Goal: Information Seeking & Learning: Learn about a topic

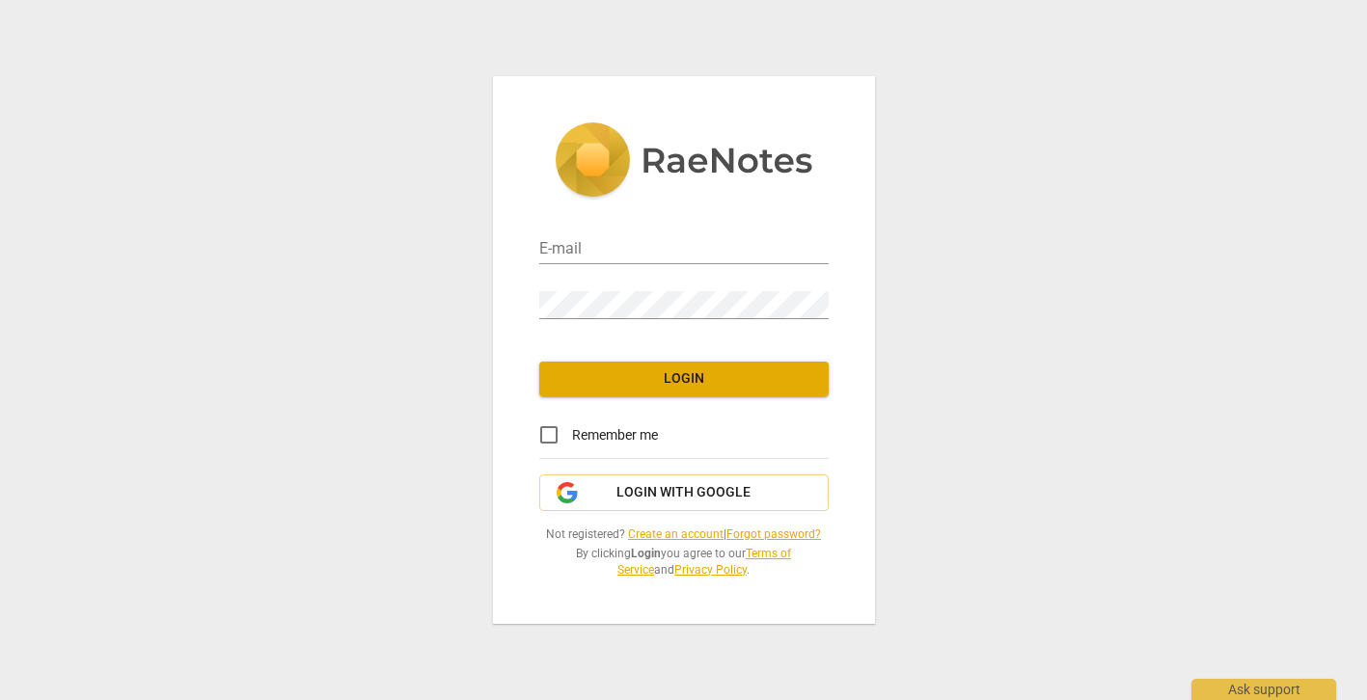
type input "[EMAIL_ADDRESS][DOMAIN_NAME]"
click at [601, 390] on button "Login" at bounding box center [683, 379] width 289 height 35
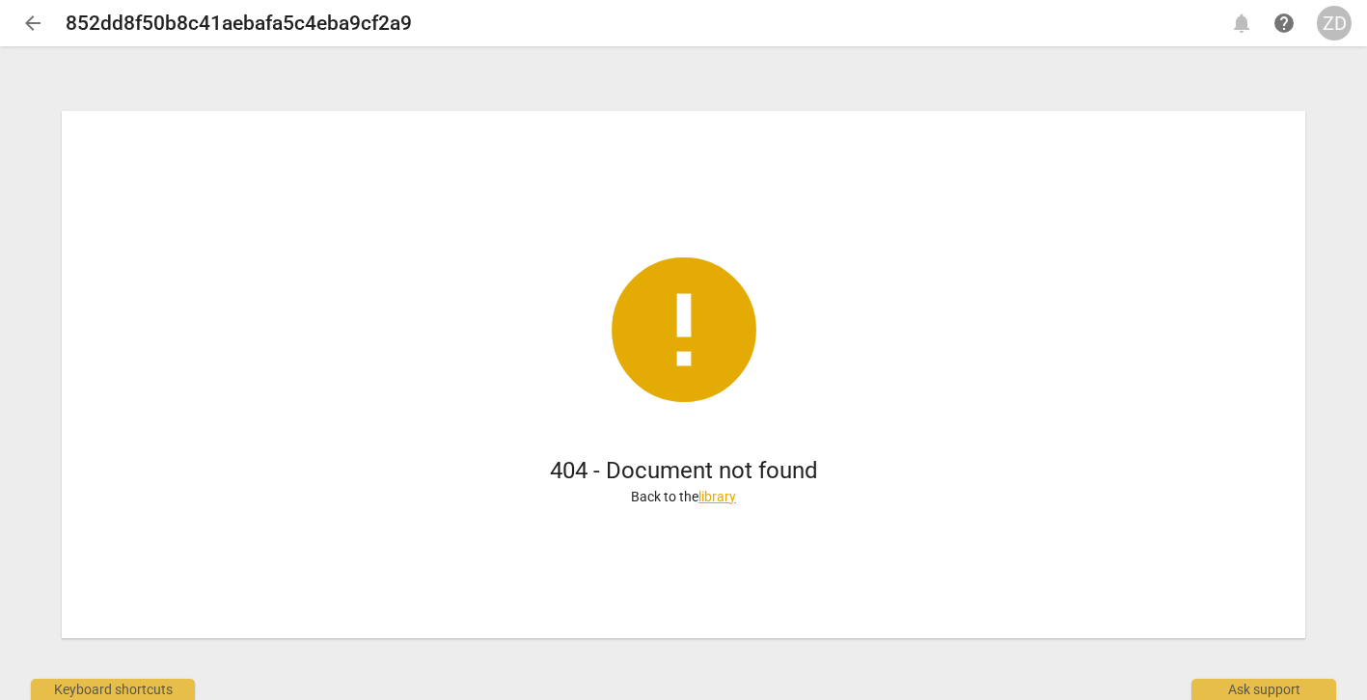
click at [30, 19] on span "arrow_back" at bounding box center [32, 23] width 23 height 23
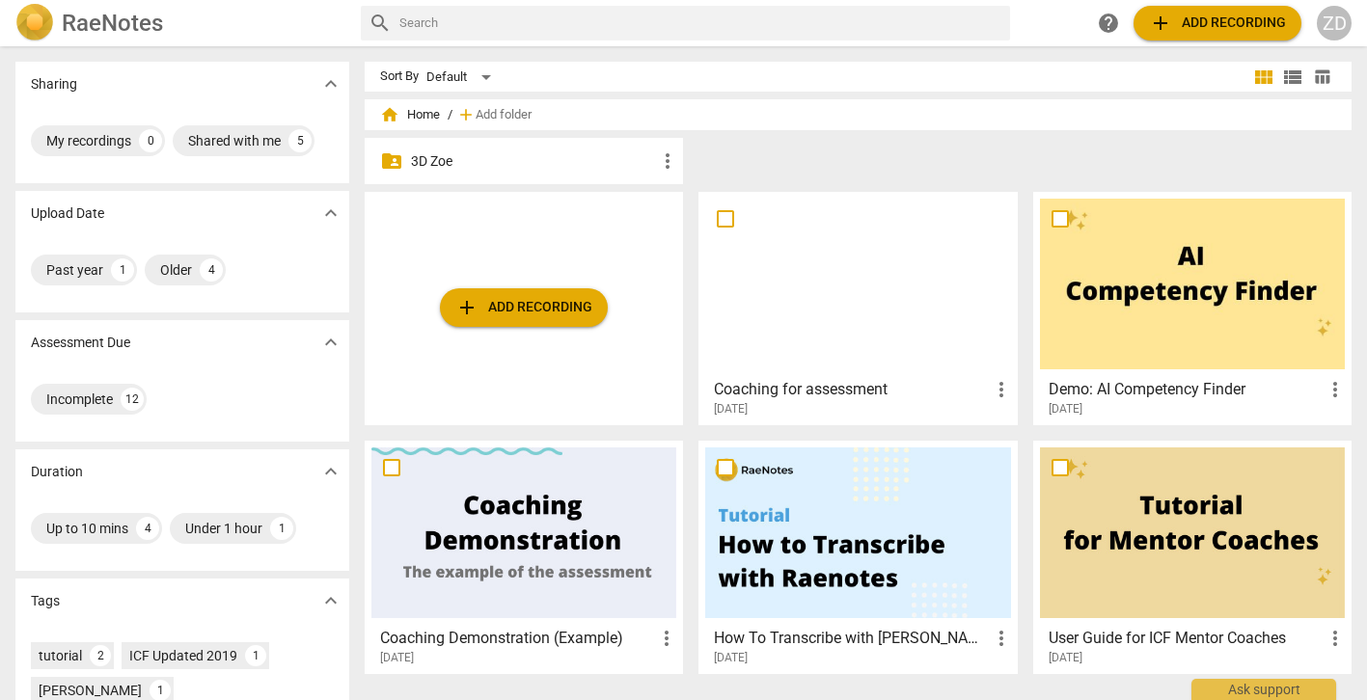
click at [423, 159] on p "3D Zoe" at bounding box center [533, 161] width 245 height 20
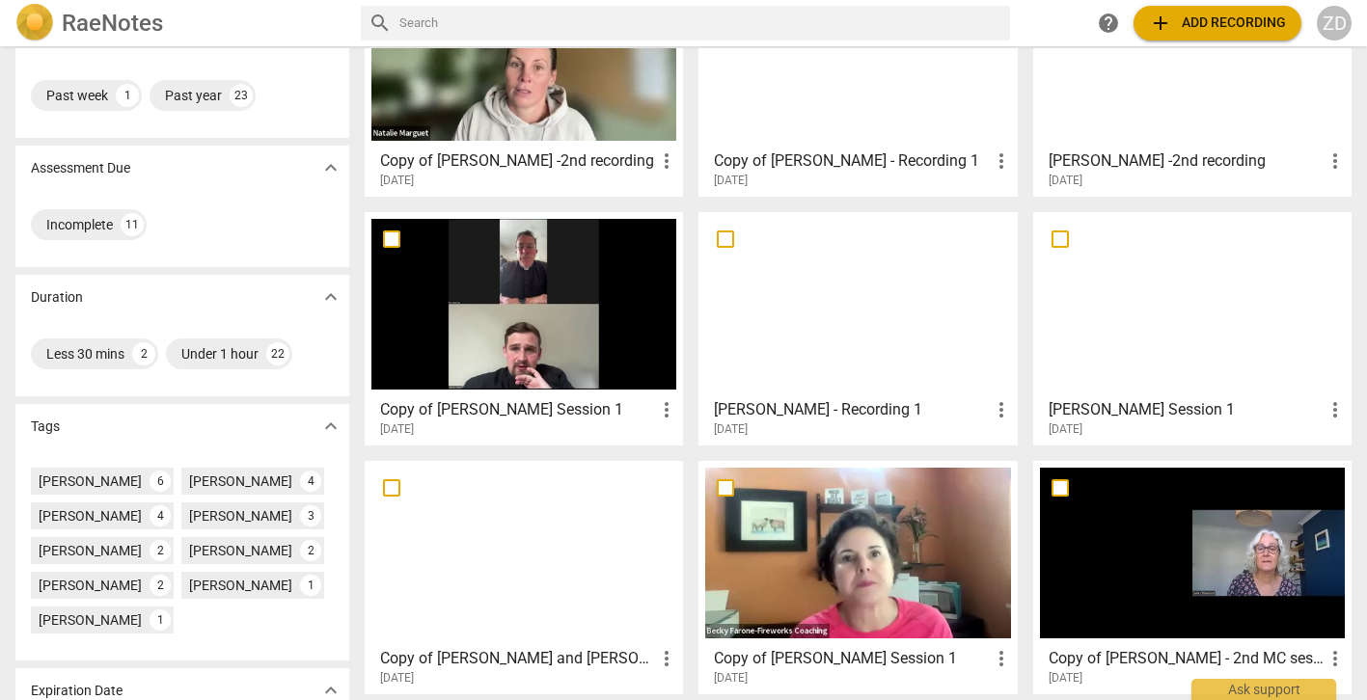
scroll to position [259, 0]
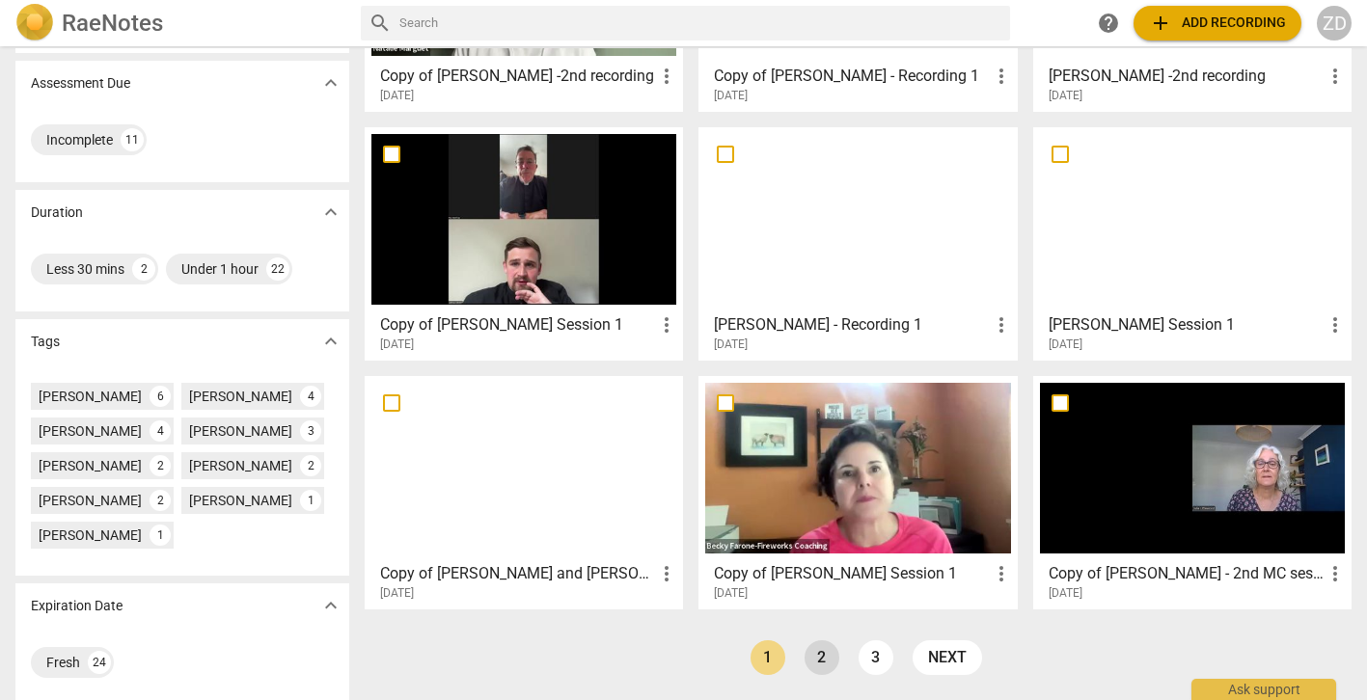
click at [817, 646] on link "2" at bounding box center [821, 658] width 35 height 35
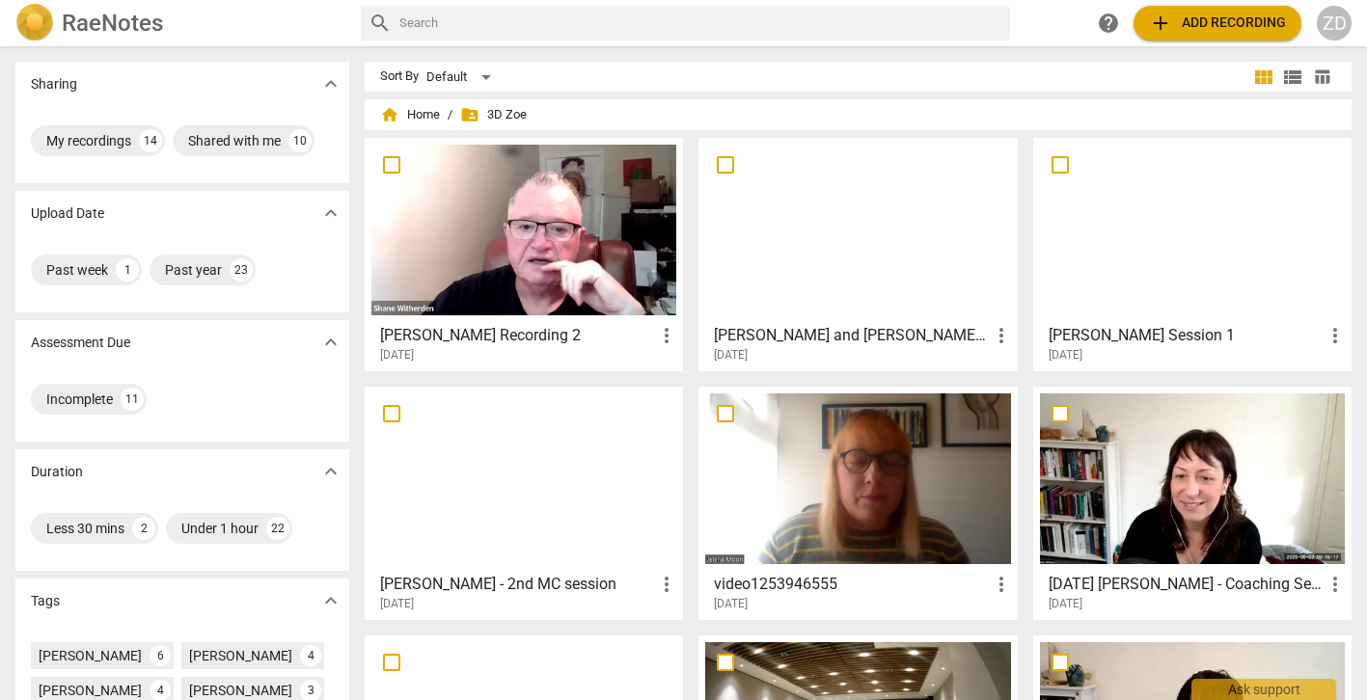
click at [444, 340] on h3 "[PERSON_NAME] Recording 2" at bounding box center [517, 335] width 275 height 23
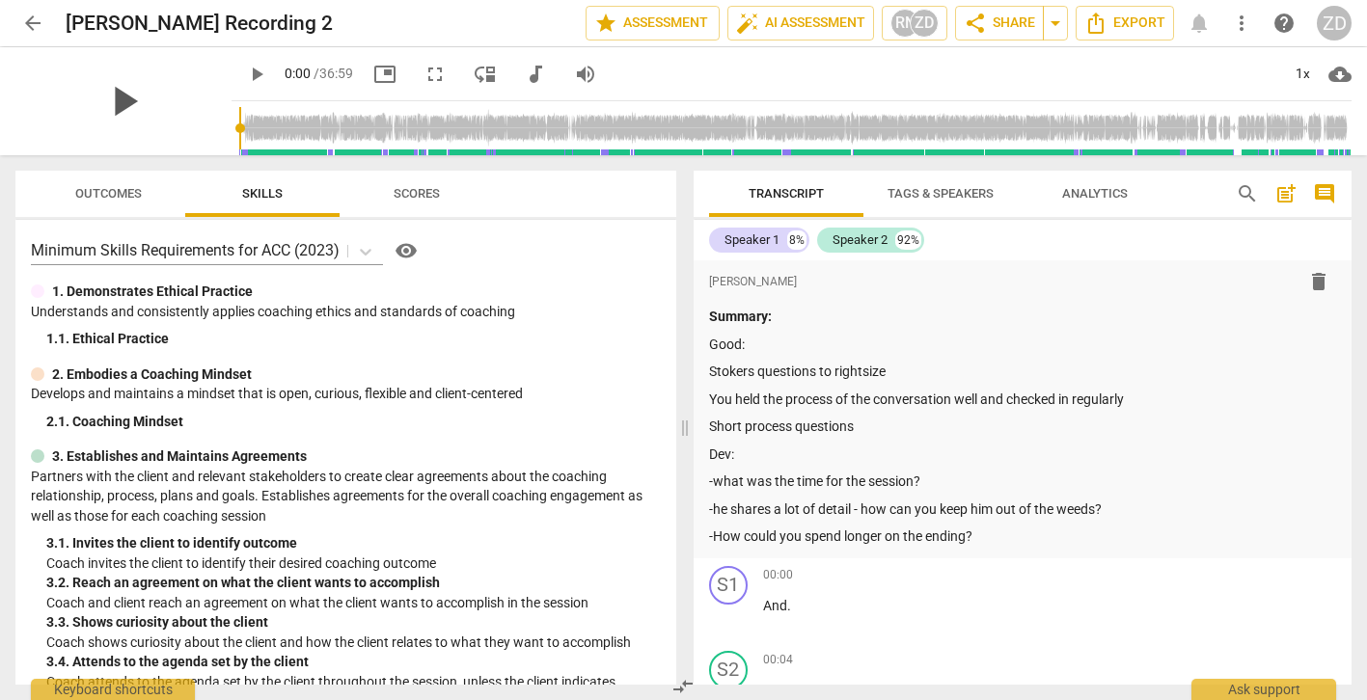
click at [118, 96] on span "play_arrow" at bounding box center [123, 101] width 50 height 50
click at [373, 77] on span "picture_in_picture" at bounding box center [384, 74] width 23 height 23
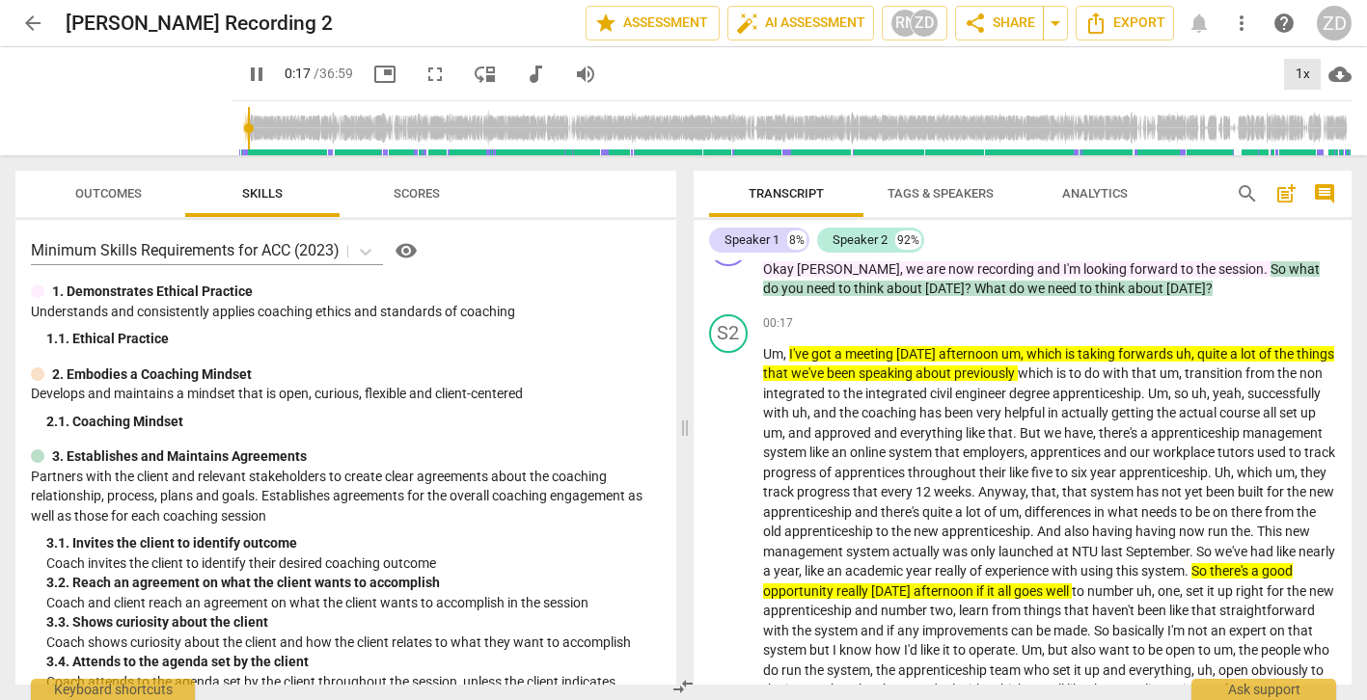
click at [1307, 75] on div "1x" at bounding box center [1302, 74] width 37 height 31
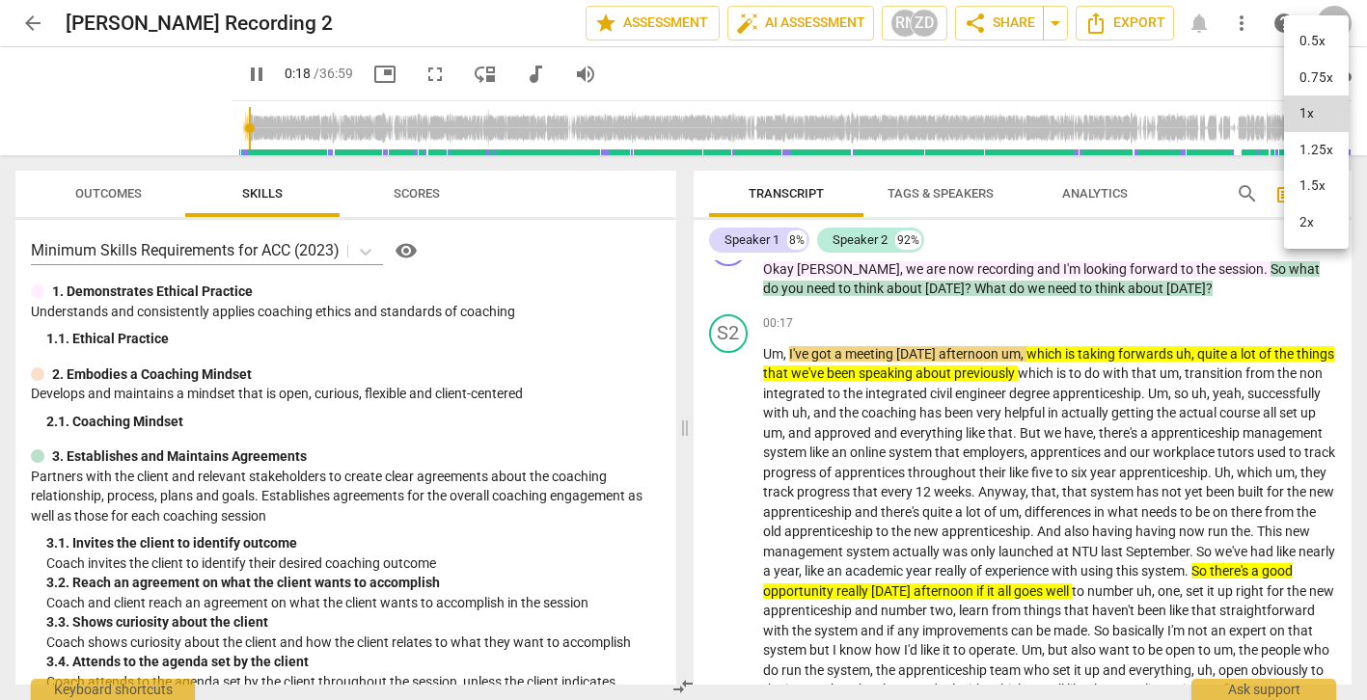
click at [1318, 150] on li "1.25x" at bounding box center [1316, 150] width 65 height 37
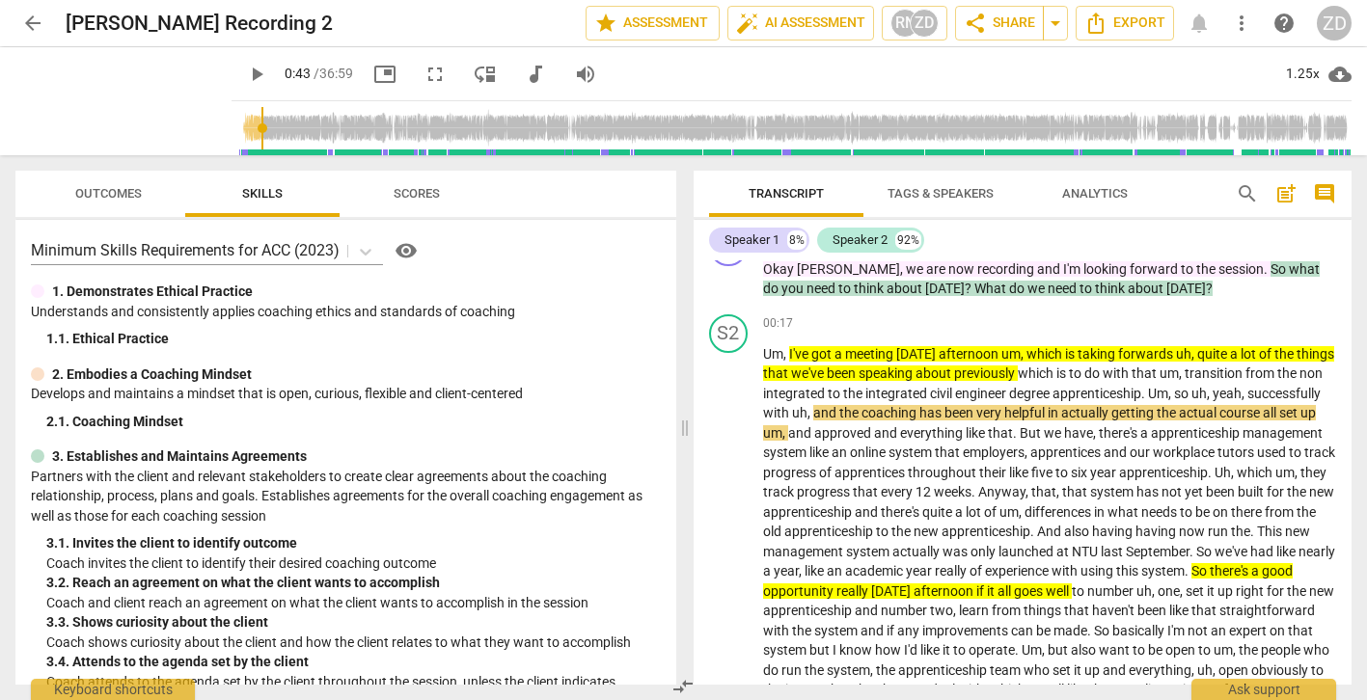
scroll to position [0, 0]
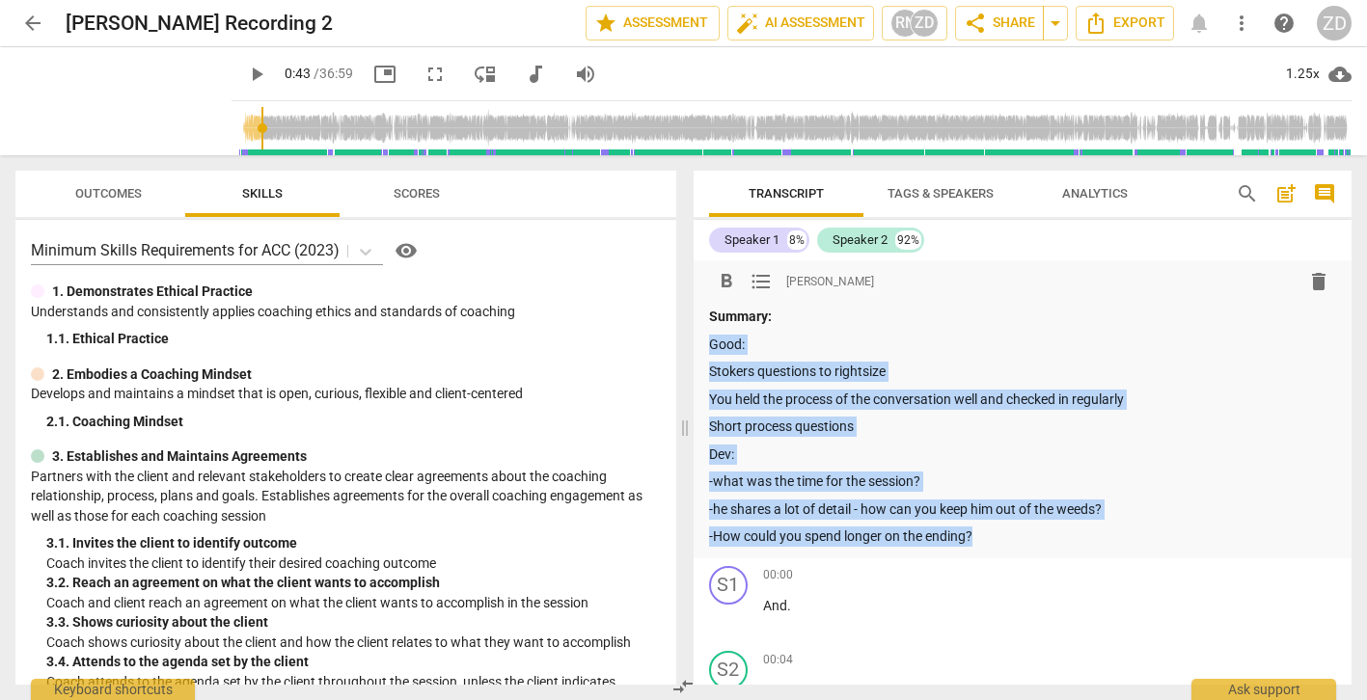
drag, startPoint x: 996, startPoint y: 540, endPoint x: 697, endPoint y: 337, distance: 361.7
click at [697, 337] on div "format_bold format_list_bulleted [PERSON_NAME] delete Summary: Good: Stokers qu…" at bounding box center [1023, 409] width 659 height 298
copy div "Good: Stokers questions to rightsize You held the process of the conversation w…"
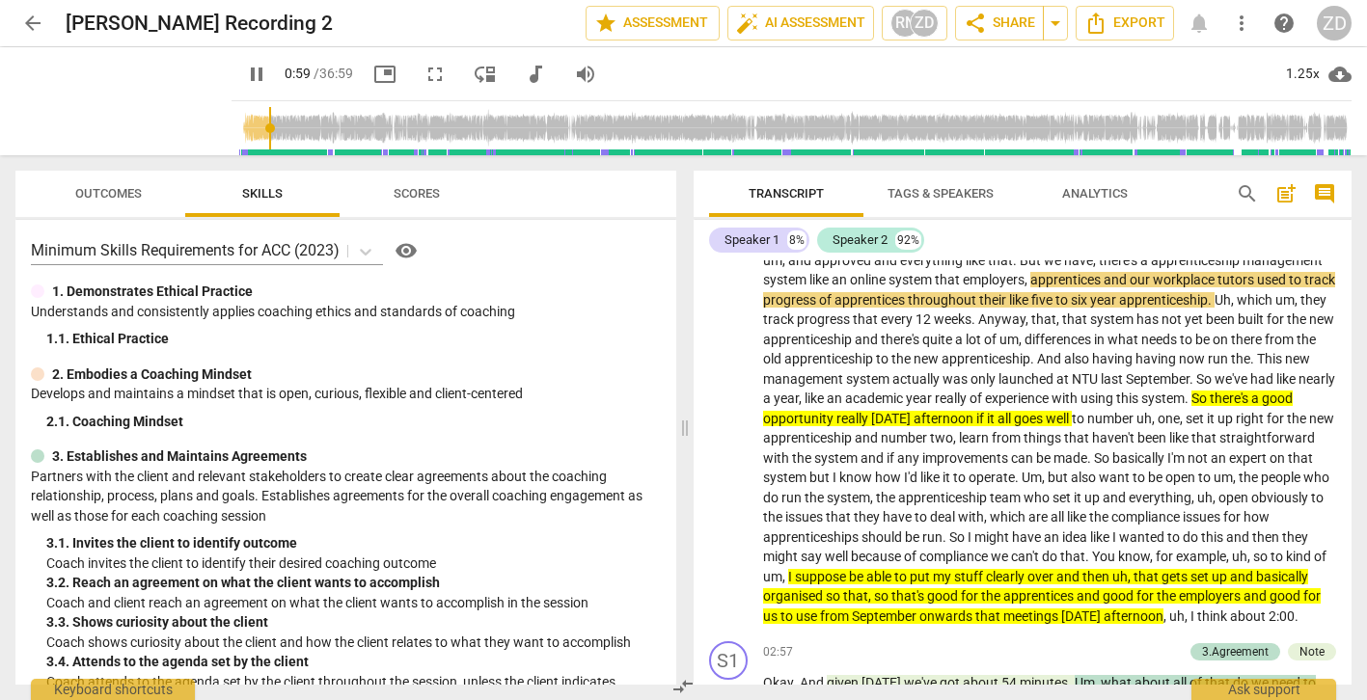
scroll to position [686, 0]
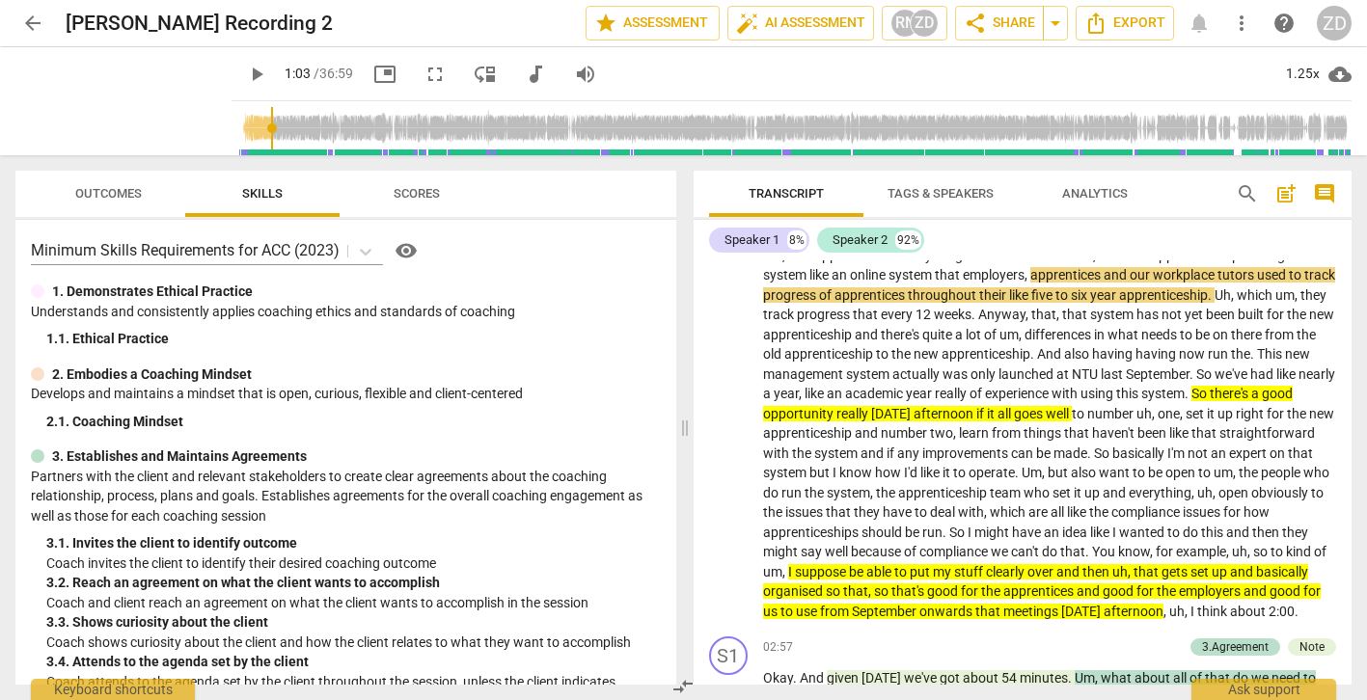
type input "63"
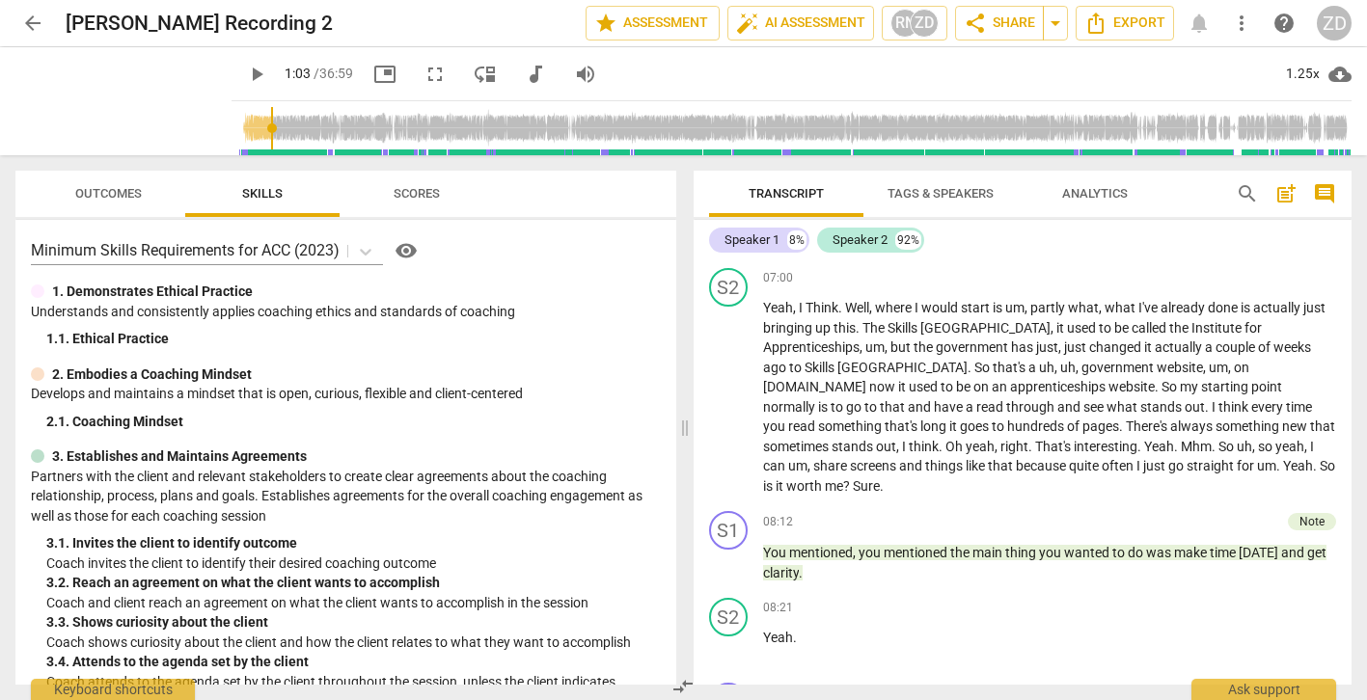
scroll to position [2521, 0]
